Goal: Transaction & Acquisition: Purchase product/service

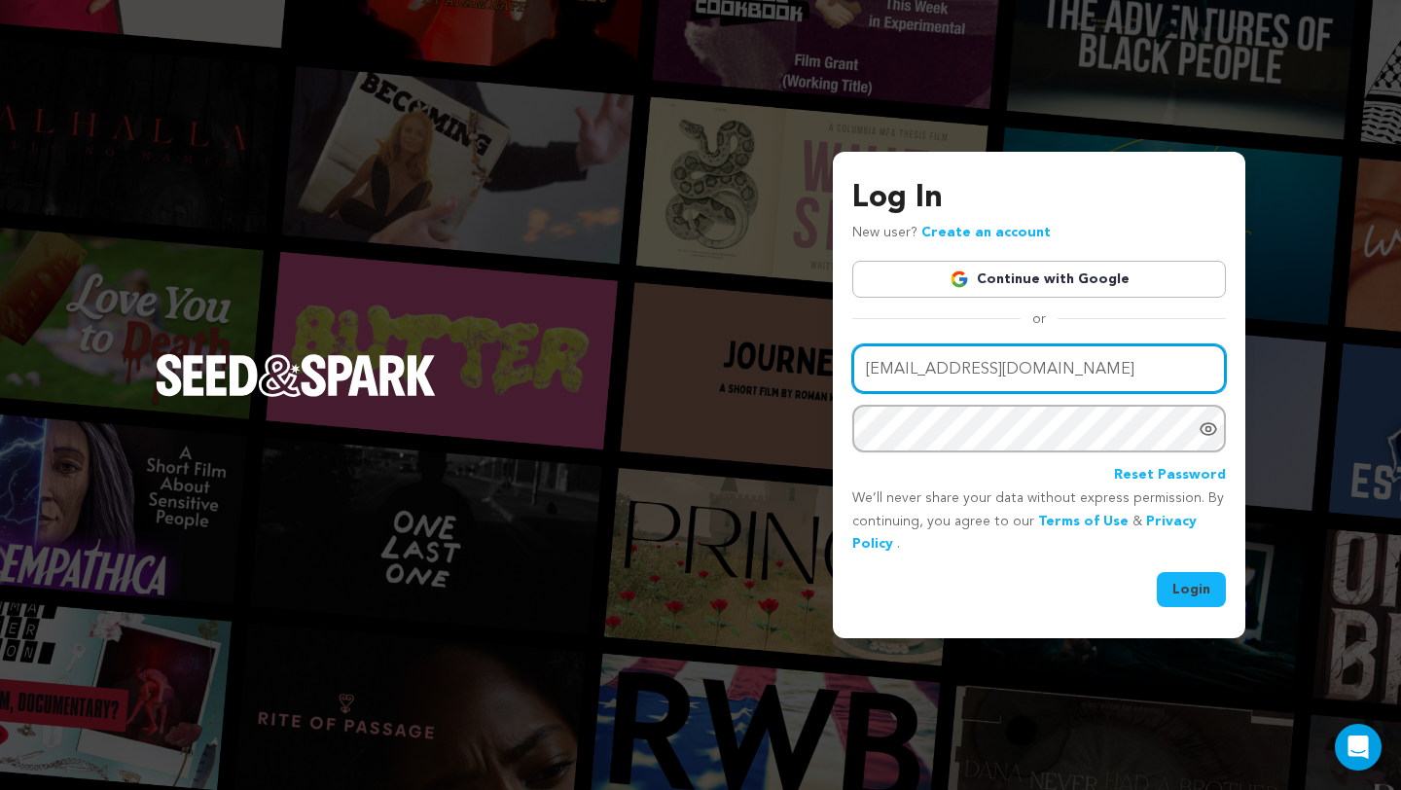
click at [916, 367] on input "naiabennitt@gmail.com" at bounding box center [1039, 369] width 374 height 50
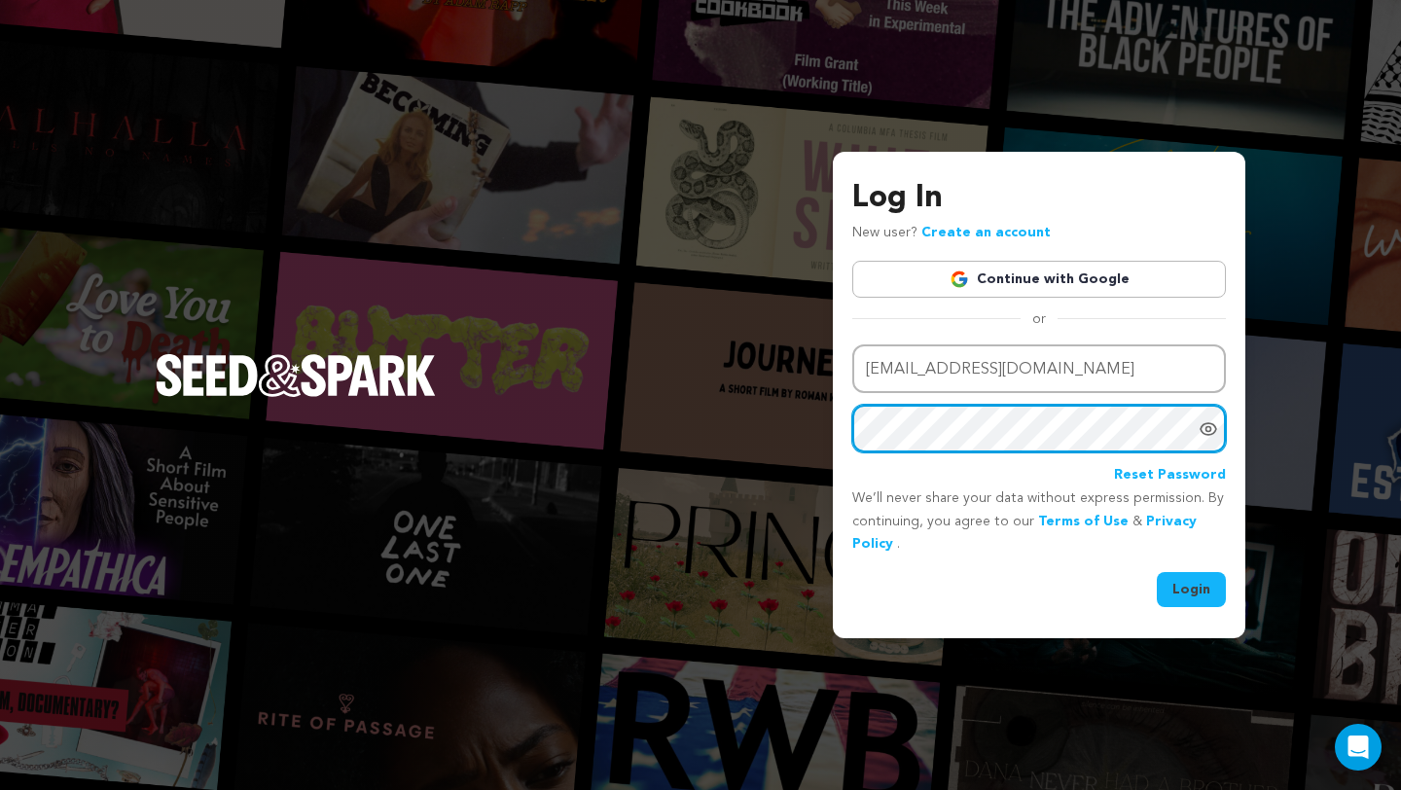
click at [1157, 572] on button "Login" at bounding box center [1191, 589] width 69 height 35
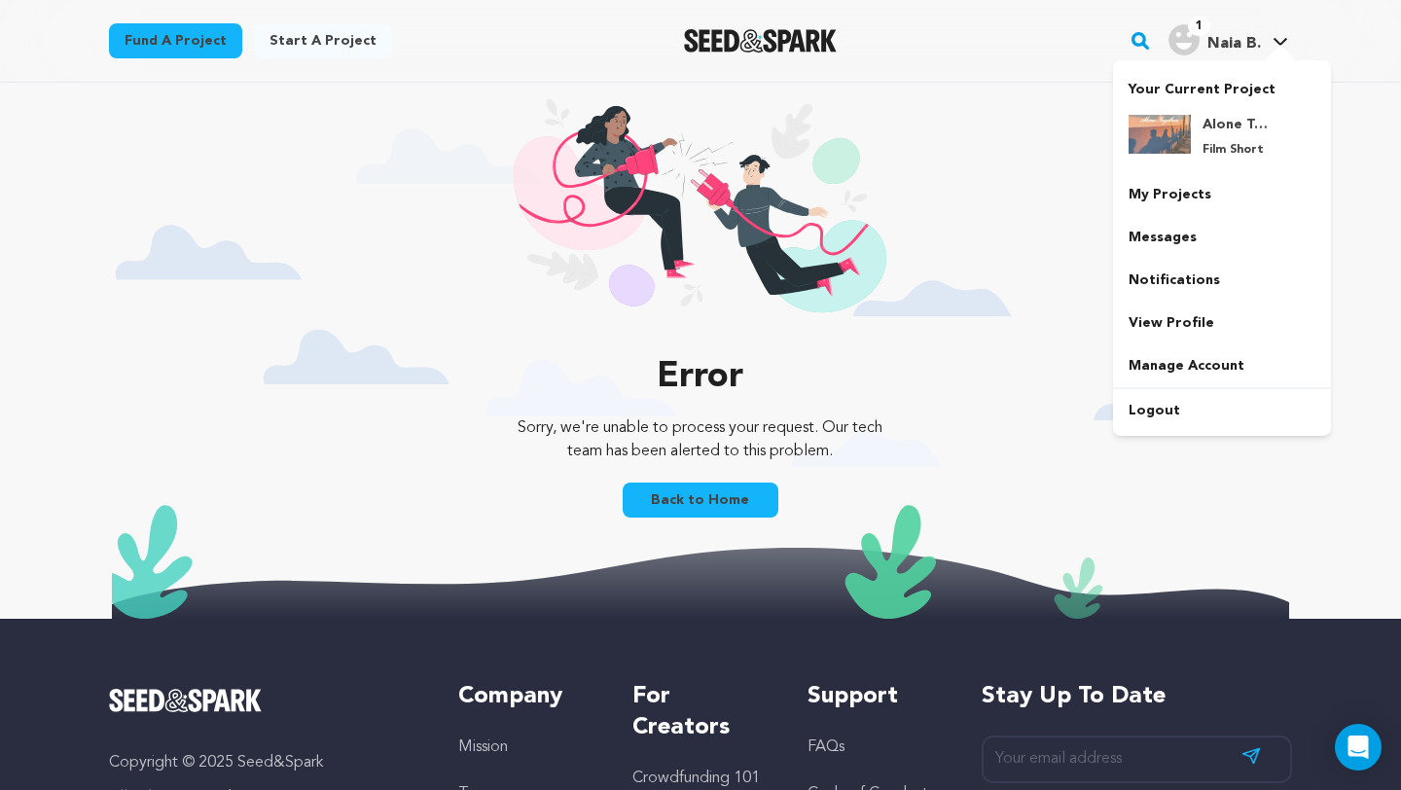
click at [1244, 45] on span "Naia B." at bounding box center [1235, 44] width 54 height 16
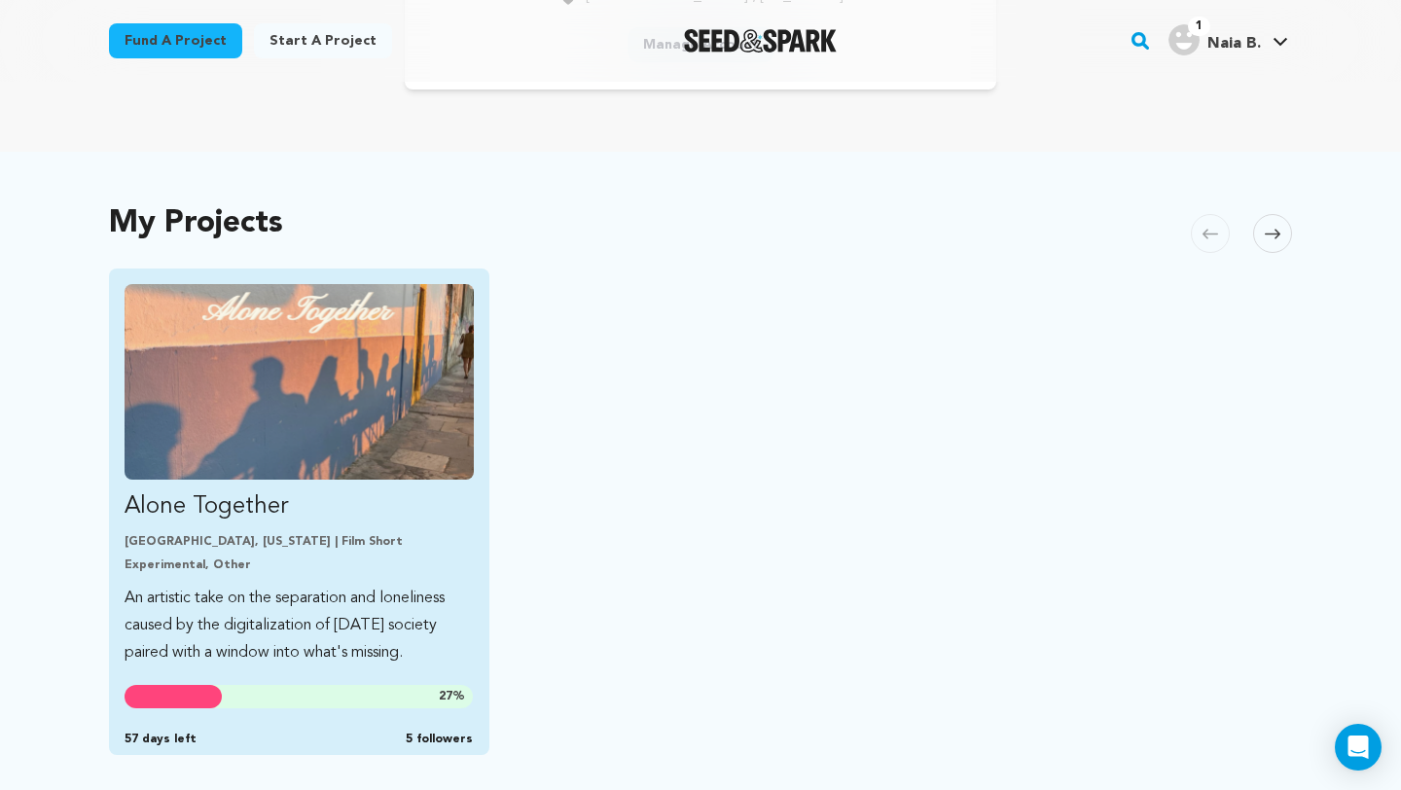
scroll to position [307, 0]
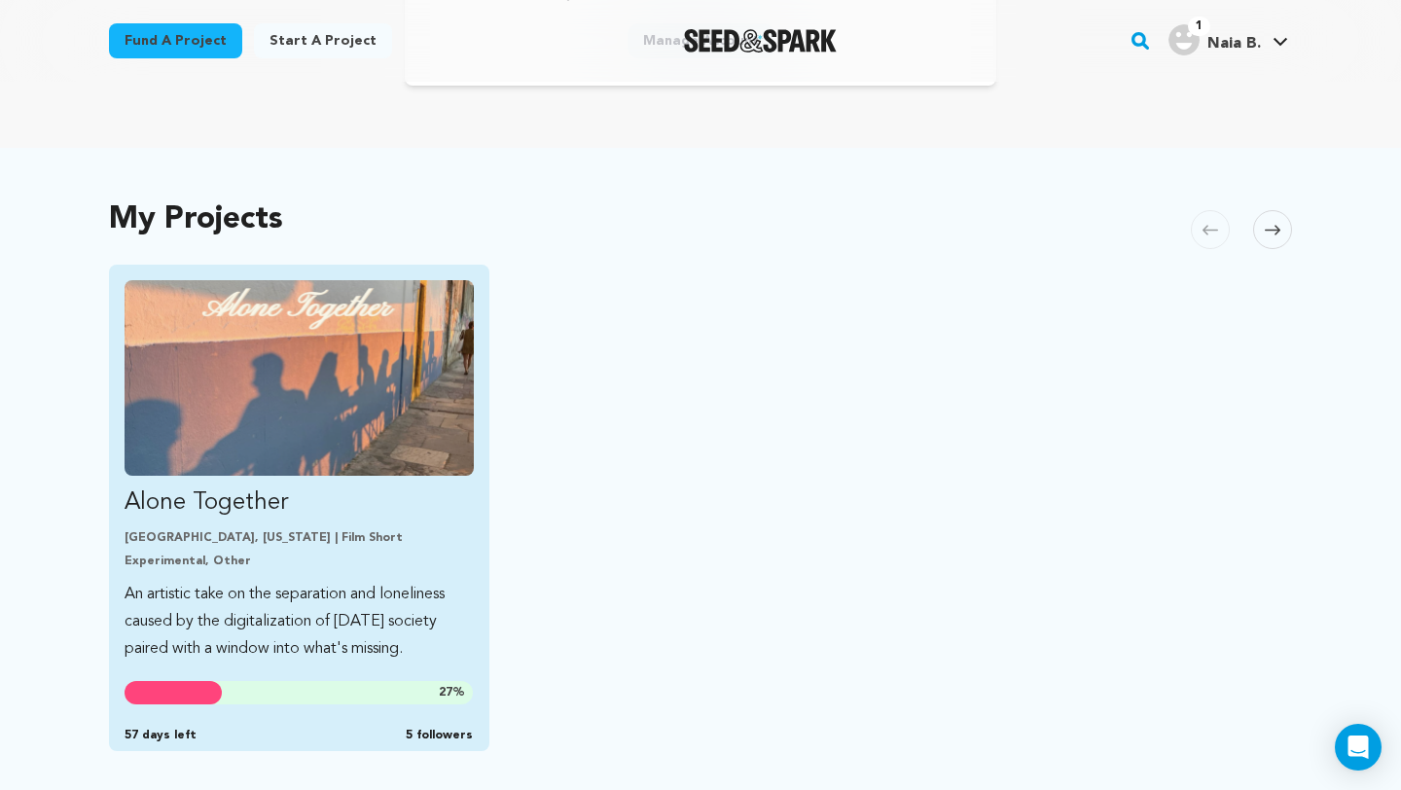
click at [284, 513] on p "Alone Together" at bounding box center [299, 503] width 349 height 31
